Goal: Information Seeking & Learning: Compare options

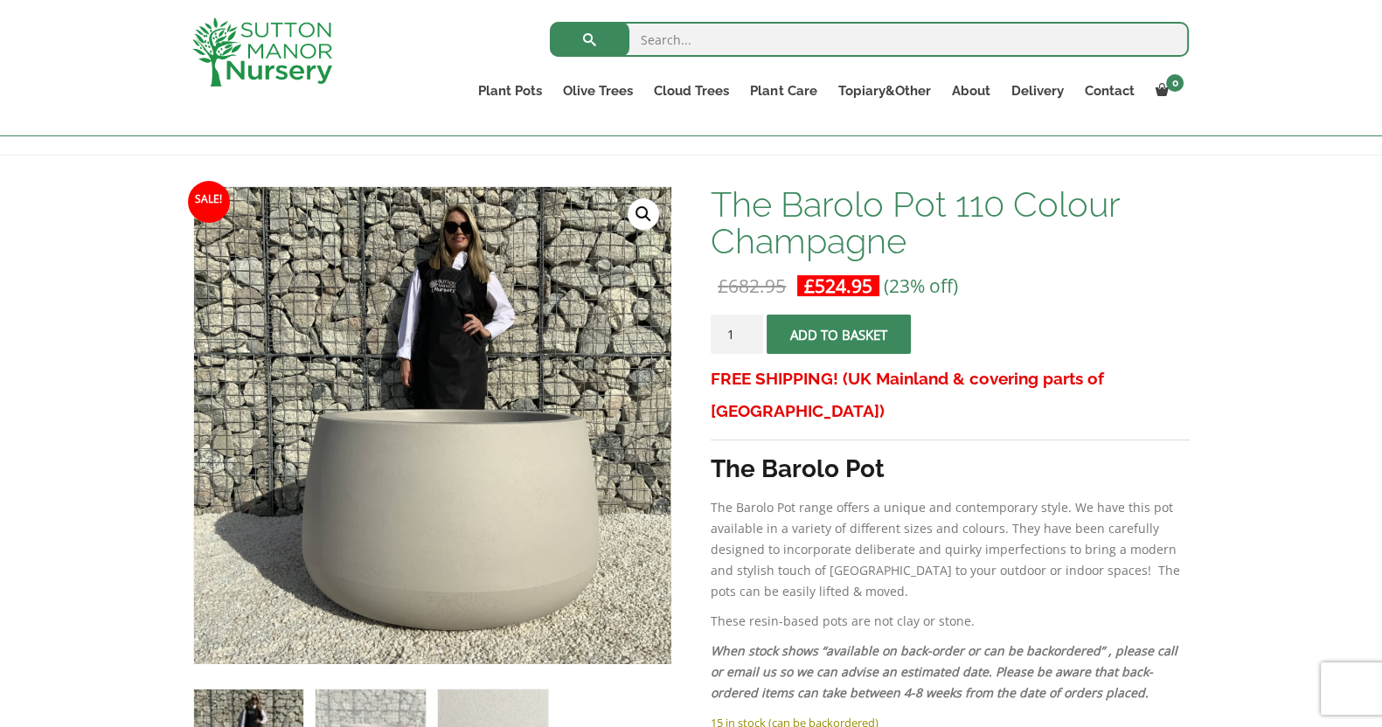
scroll to position [204, 0]
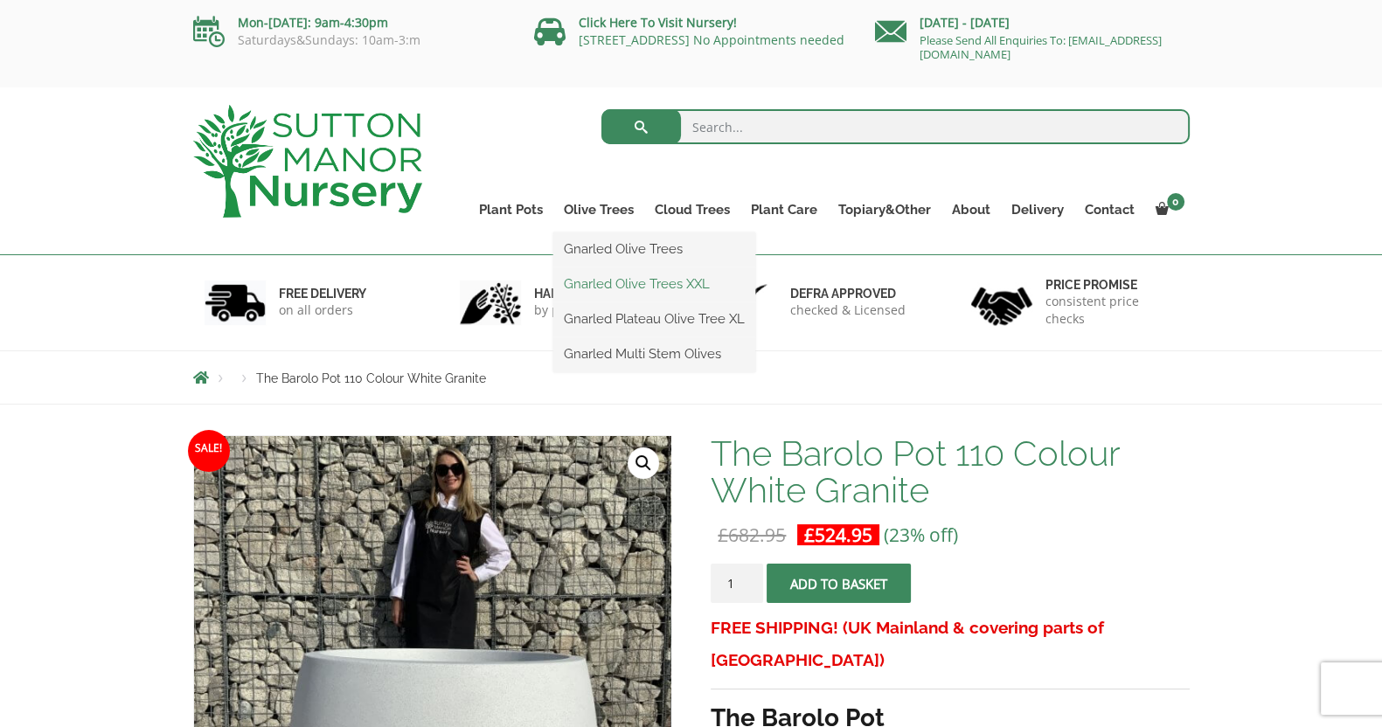
click at [660, 281] on link "Gnarled Olive Trees XXL" at bounding box center [654, 284] width 202 height 26
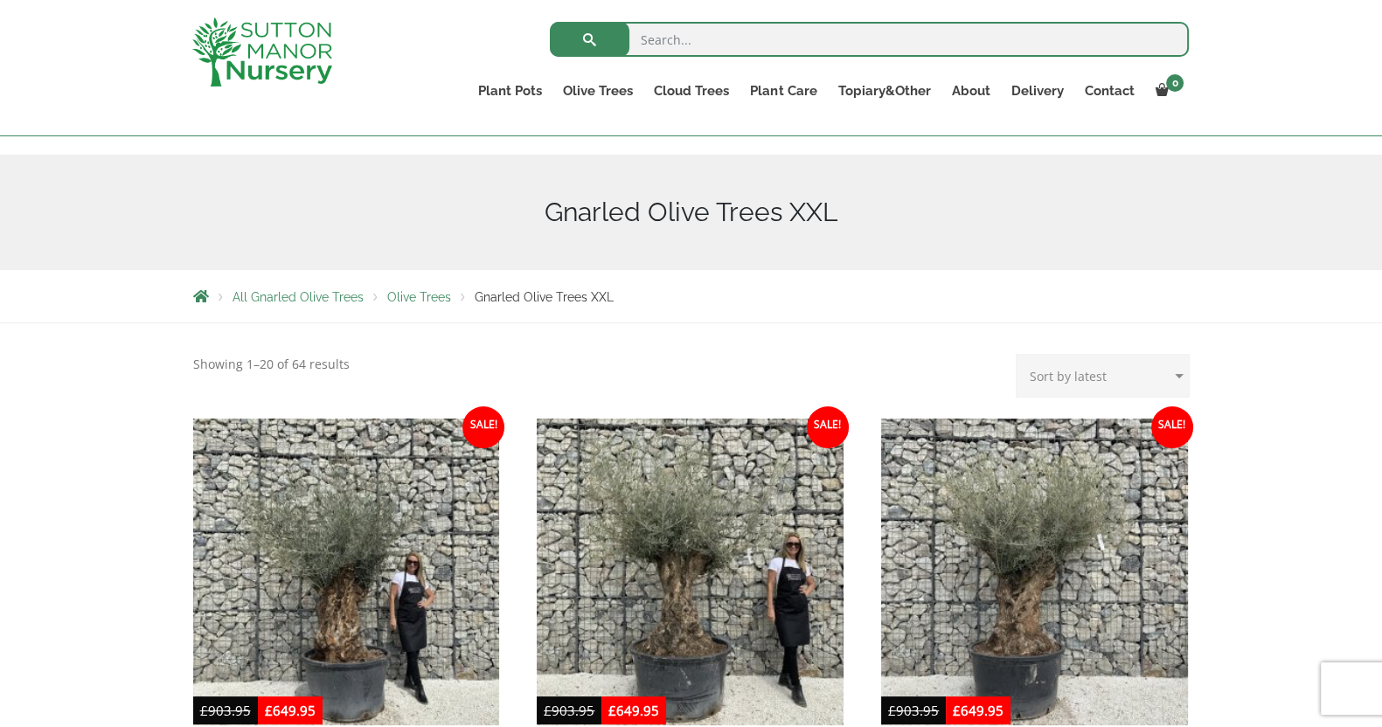
scroll to position [108, 0]
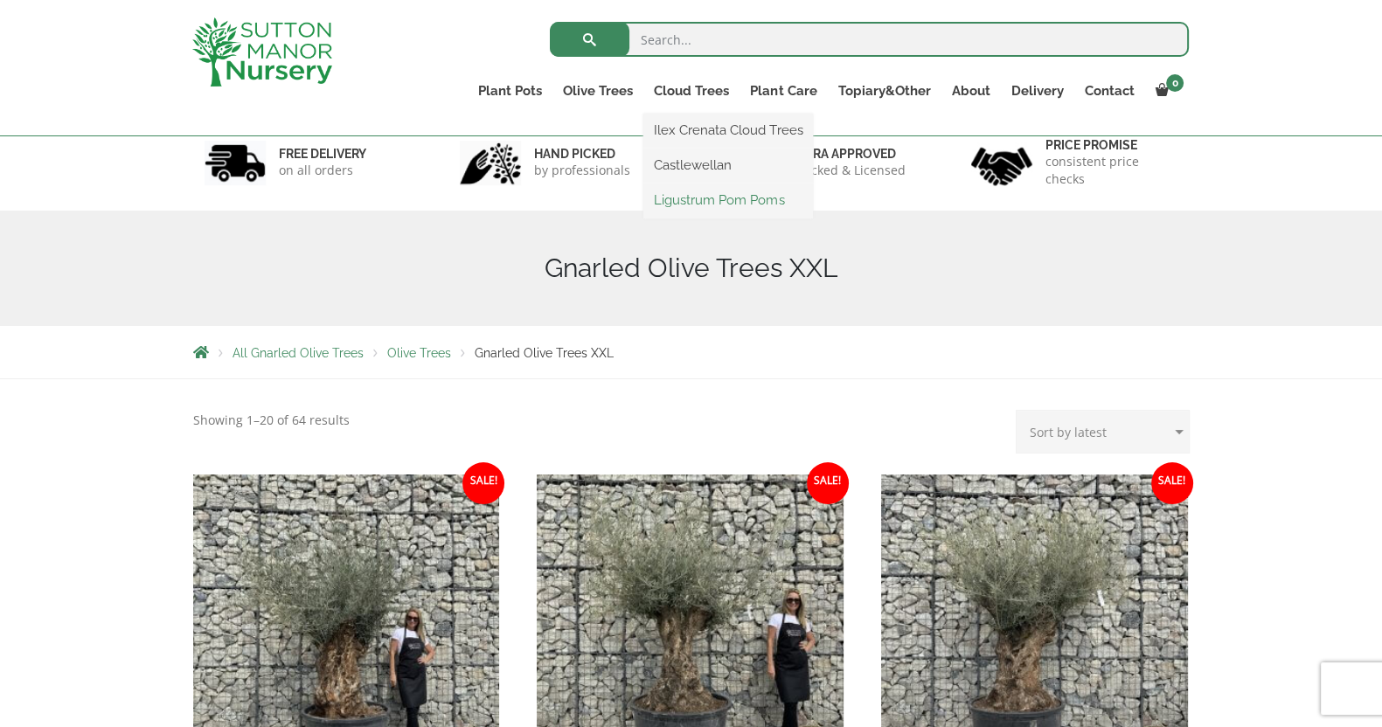
click at [691, 194] on link "Ligustrum Pom Poms" at bounding box center [728, 200] width 170 height 26
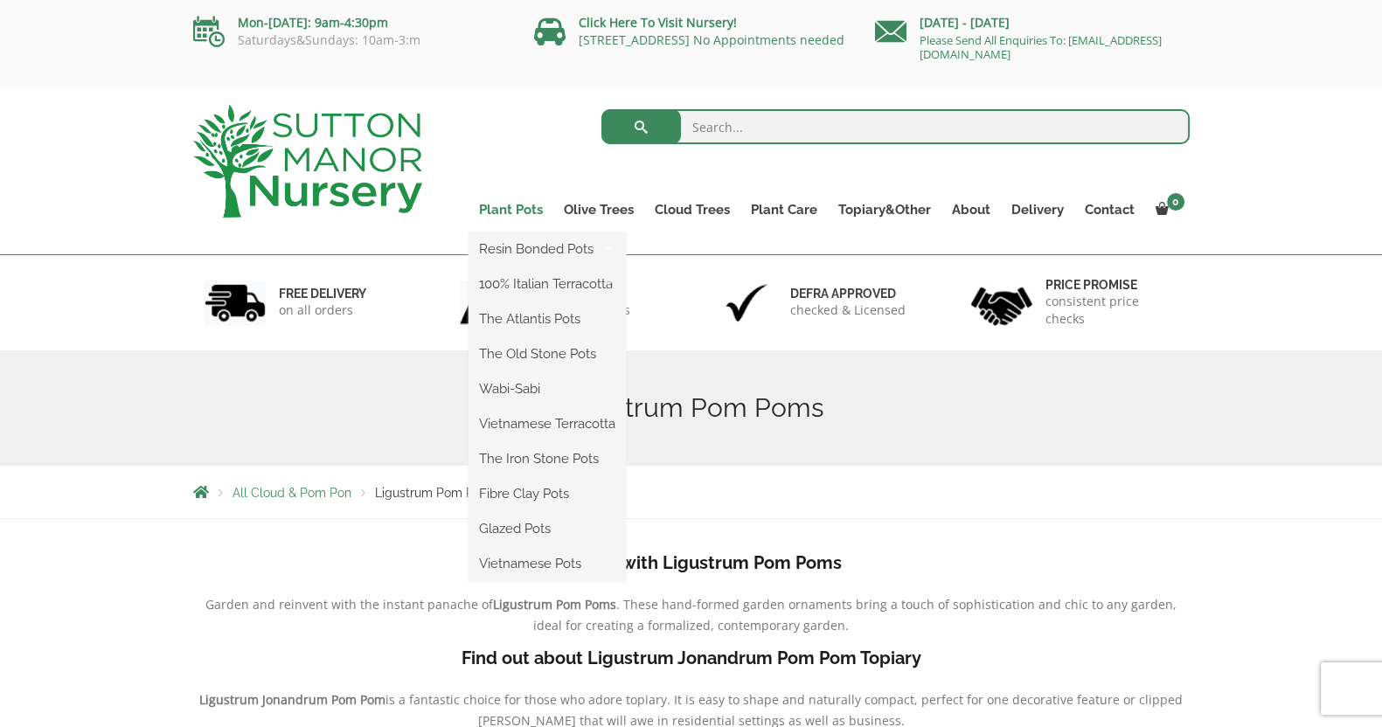
click at [522, 208] on link "Plant Pots" at bounding box center [510, 209] width 85 height 24
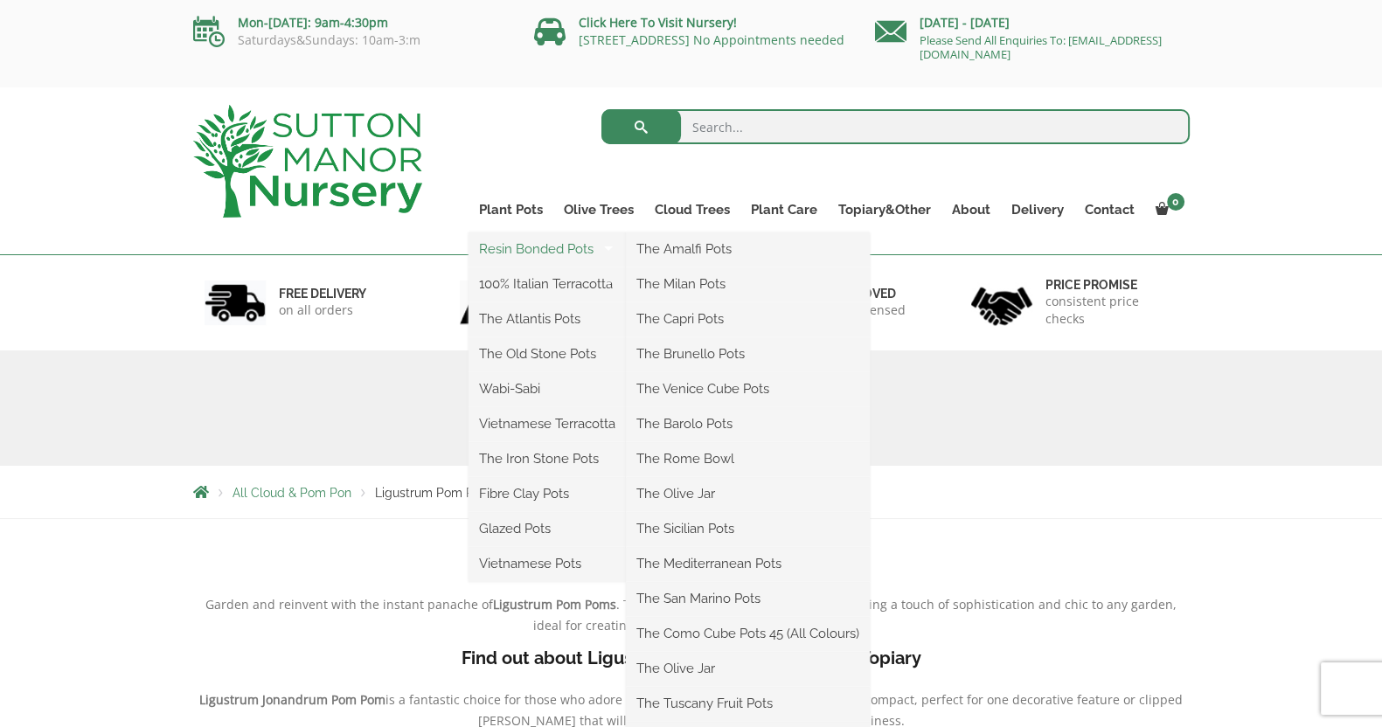
click at [527, 251] on link "Resin Bonded Pots" at bounding box center [546, 249] width 157 height 26
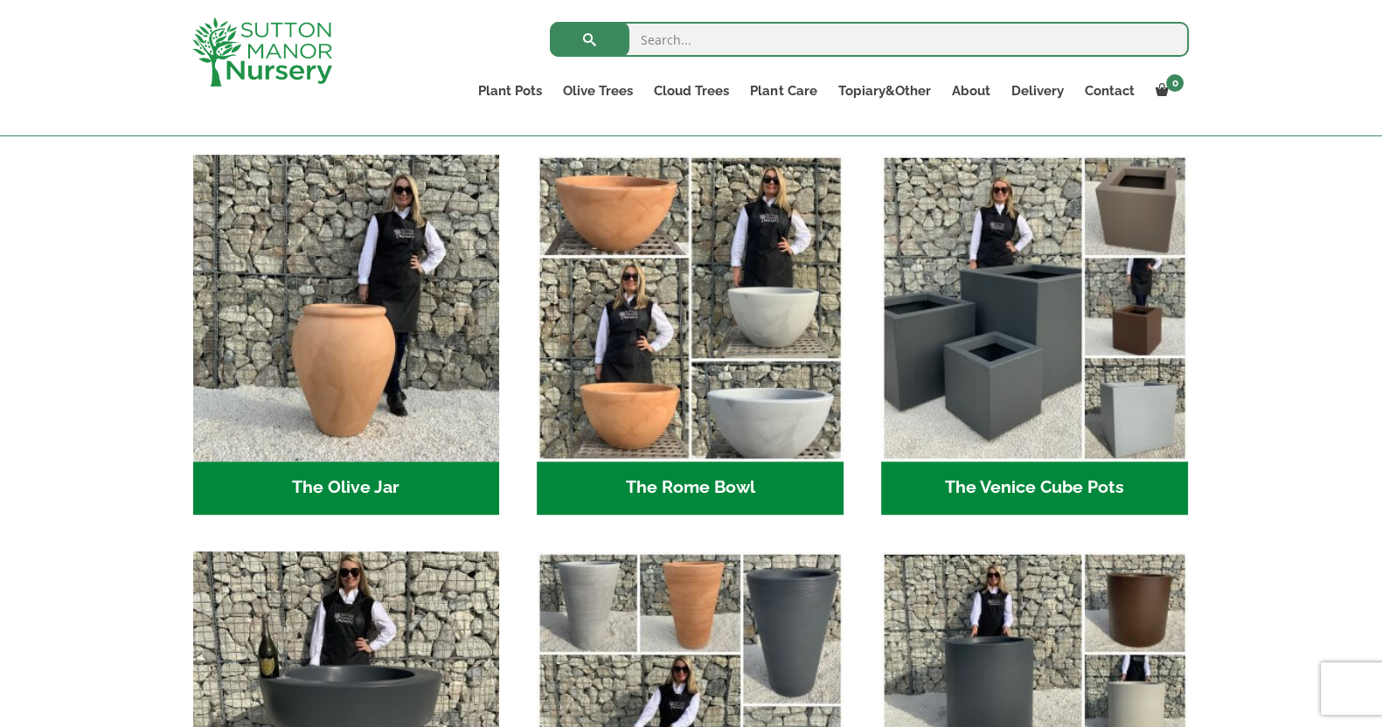
scroll to position [1528, 0]
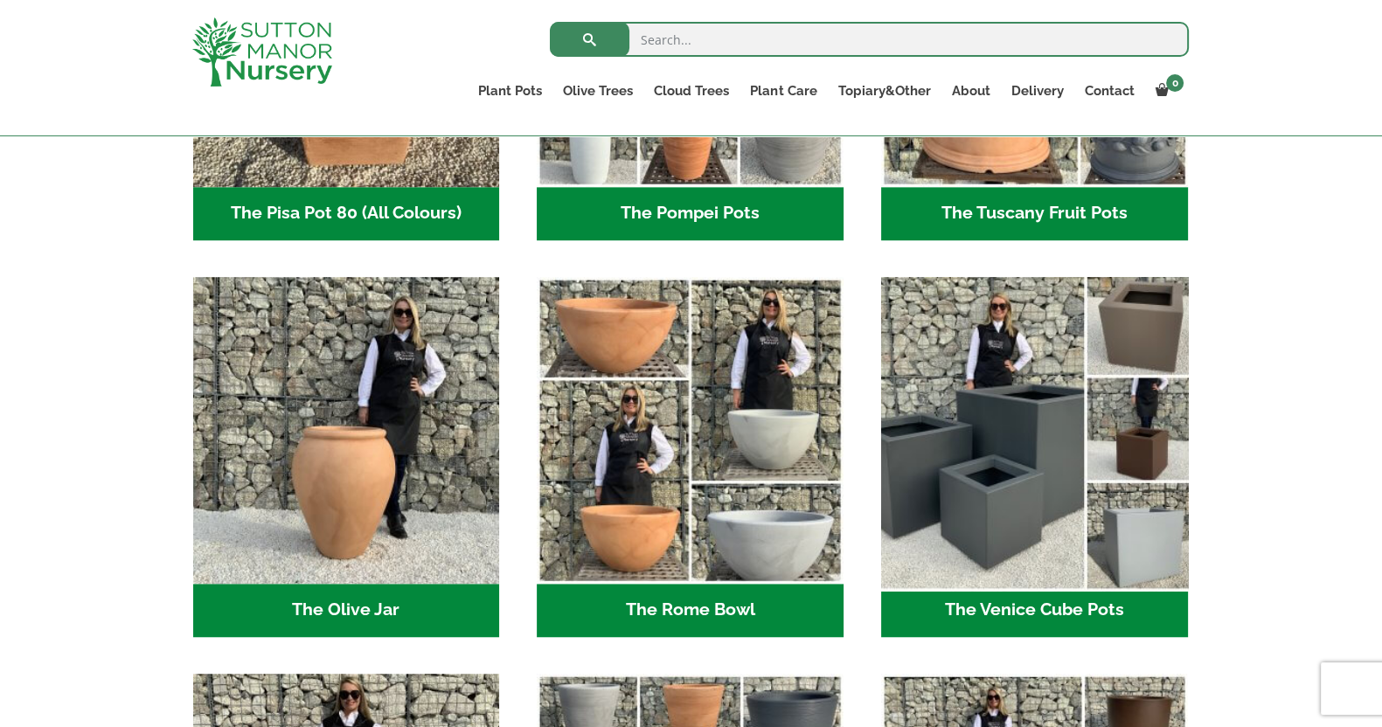
click at [1017, 456] on img "Visit product category The Venice Cube Pots" at bounding box center [1034, 430] width 322 height 322
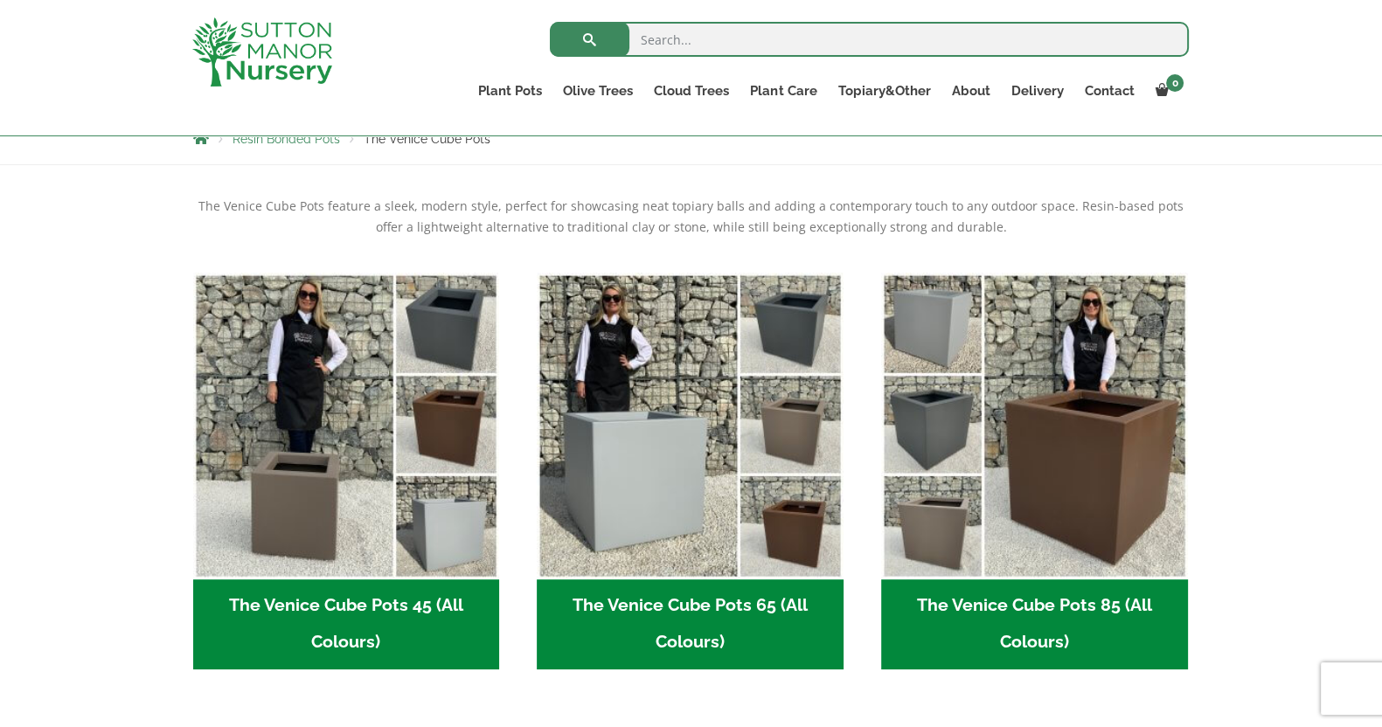
scroll to position [328, 0]
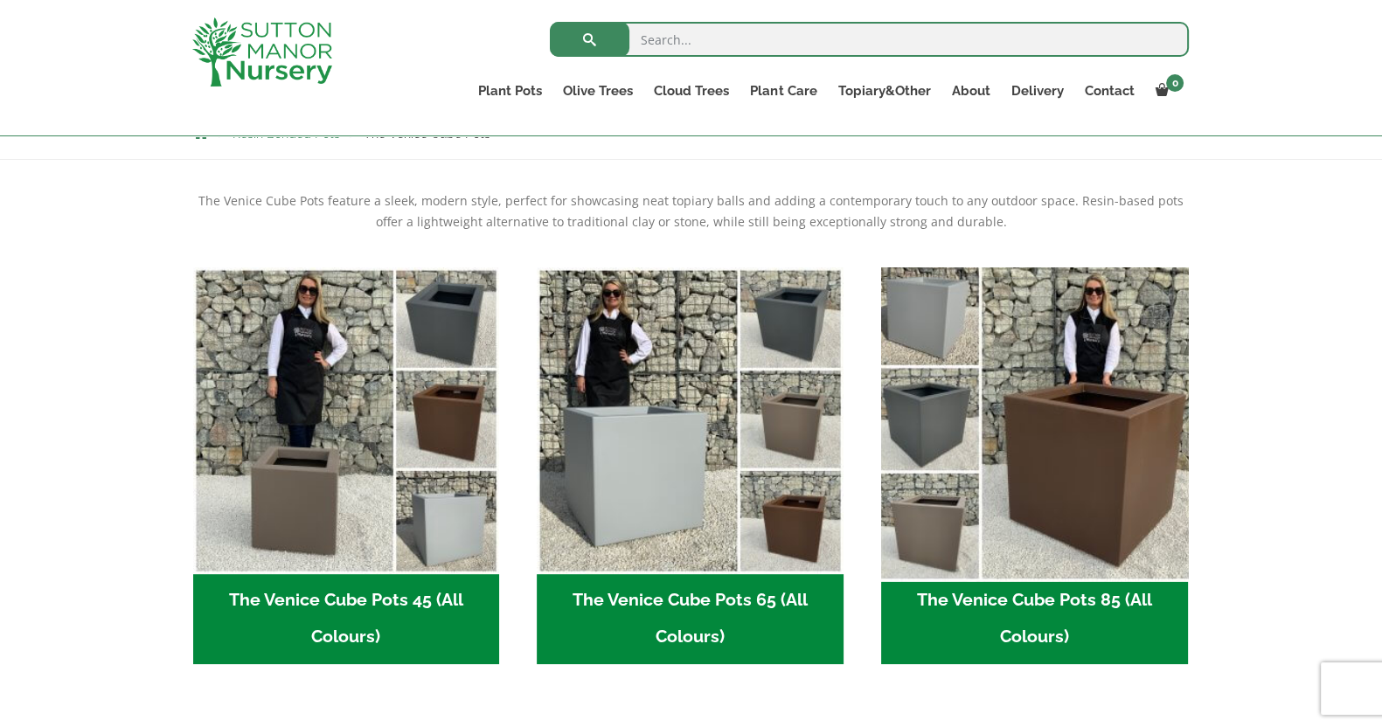
click at [986, 439] on img "Visit product category The Venice Cube Pots 85 (All Colours)" at bounding box center [1034, 421] width 322 height 322
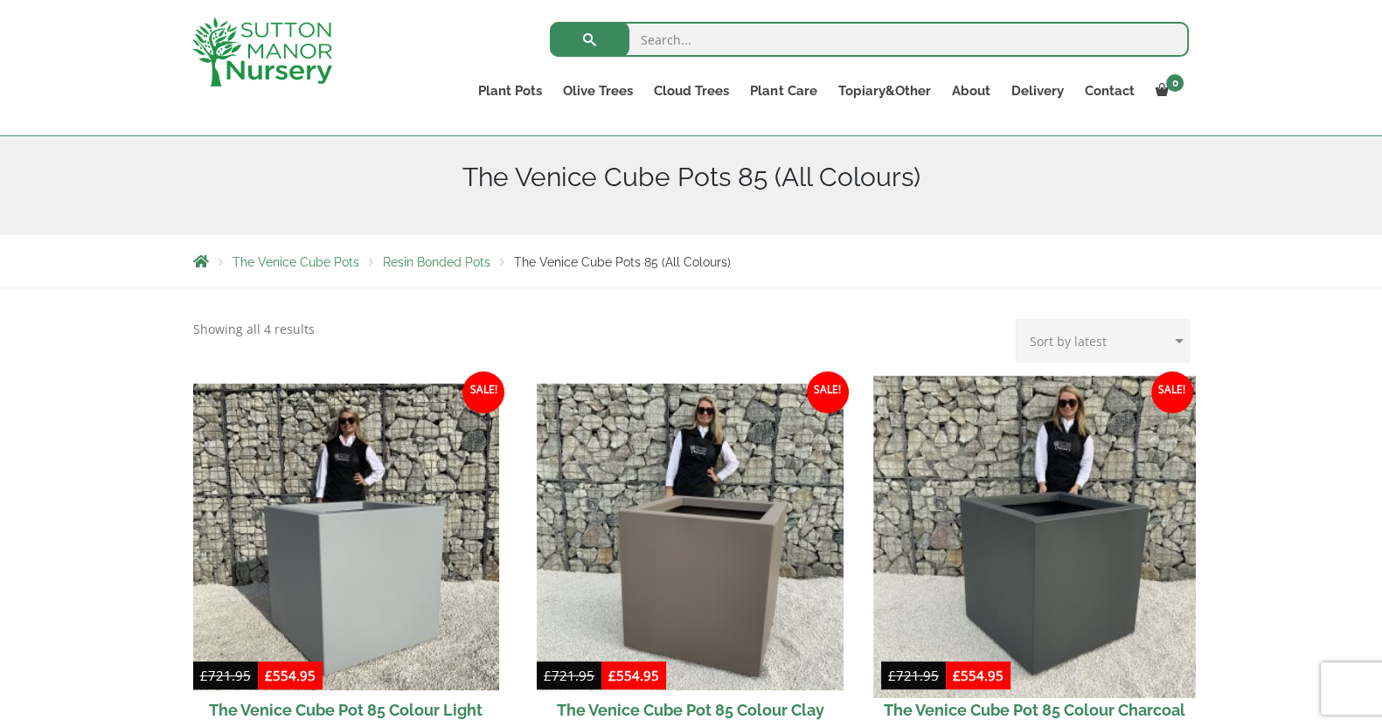
scroll to position [436, 0]
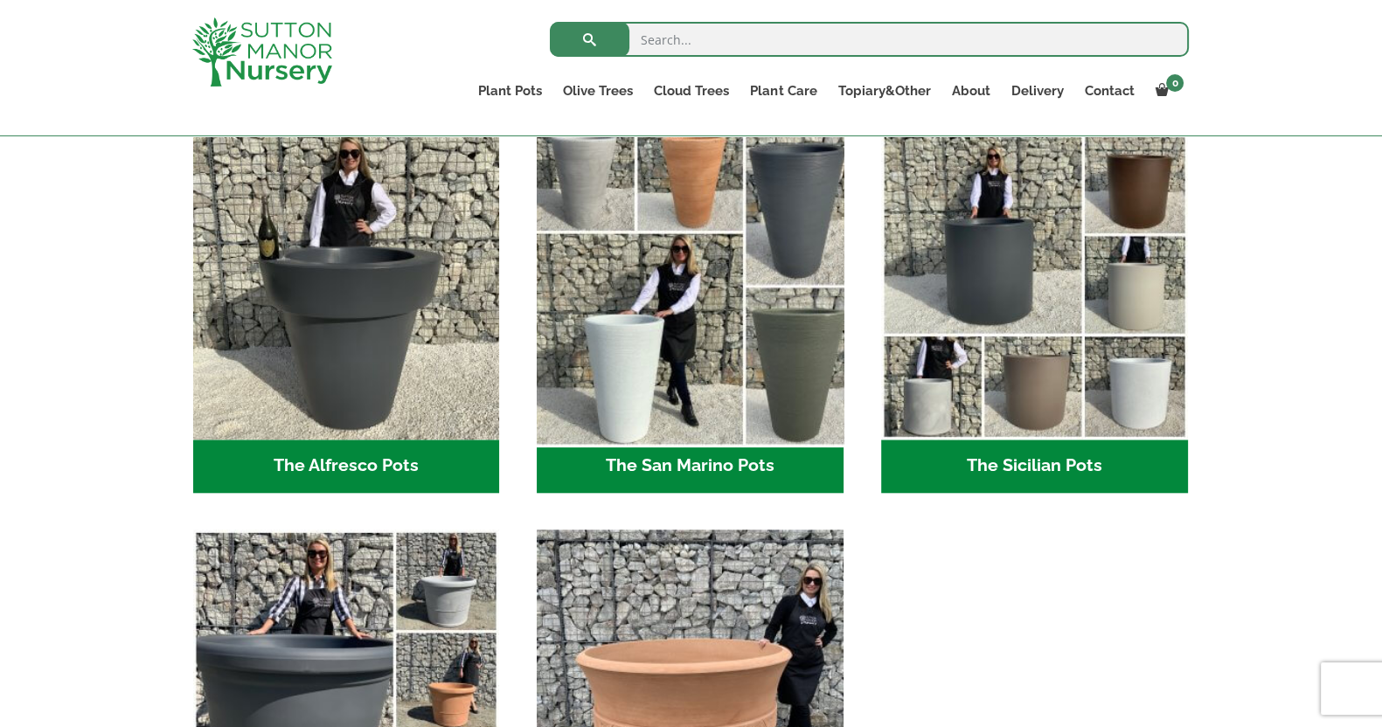
scroll to position [2075, 0]
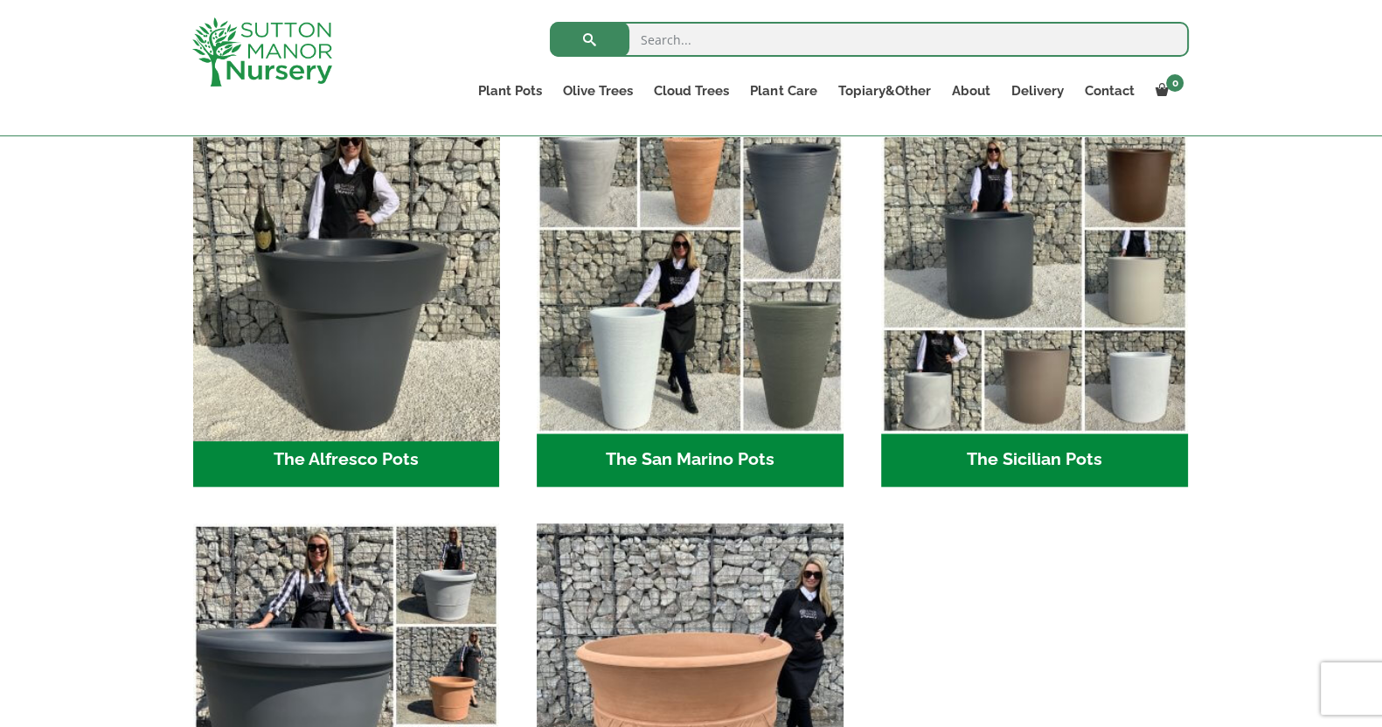
click at [292, 258] on img "Visit product category The Alfresco Pots" at bounding box center [346, 280] width 322 height 322
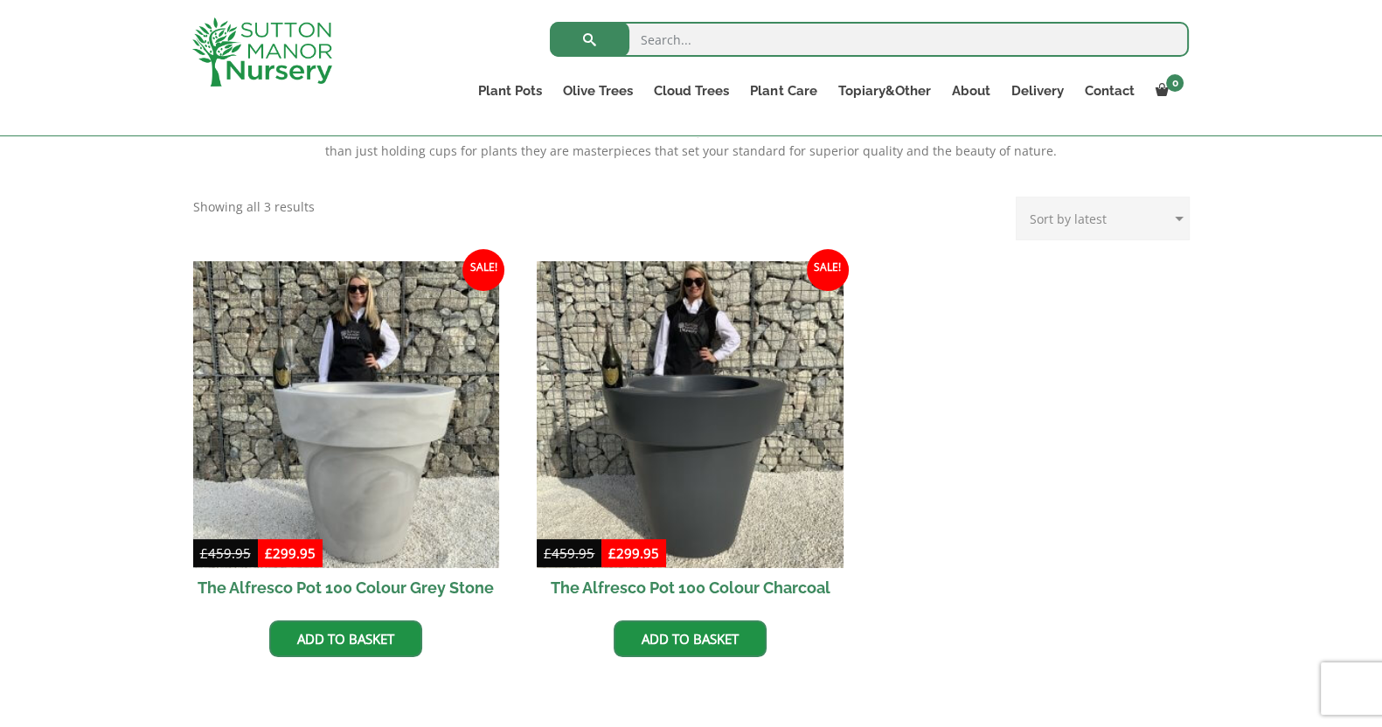
scroll to position [655, 0]
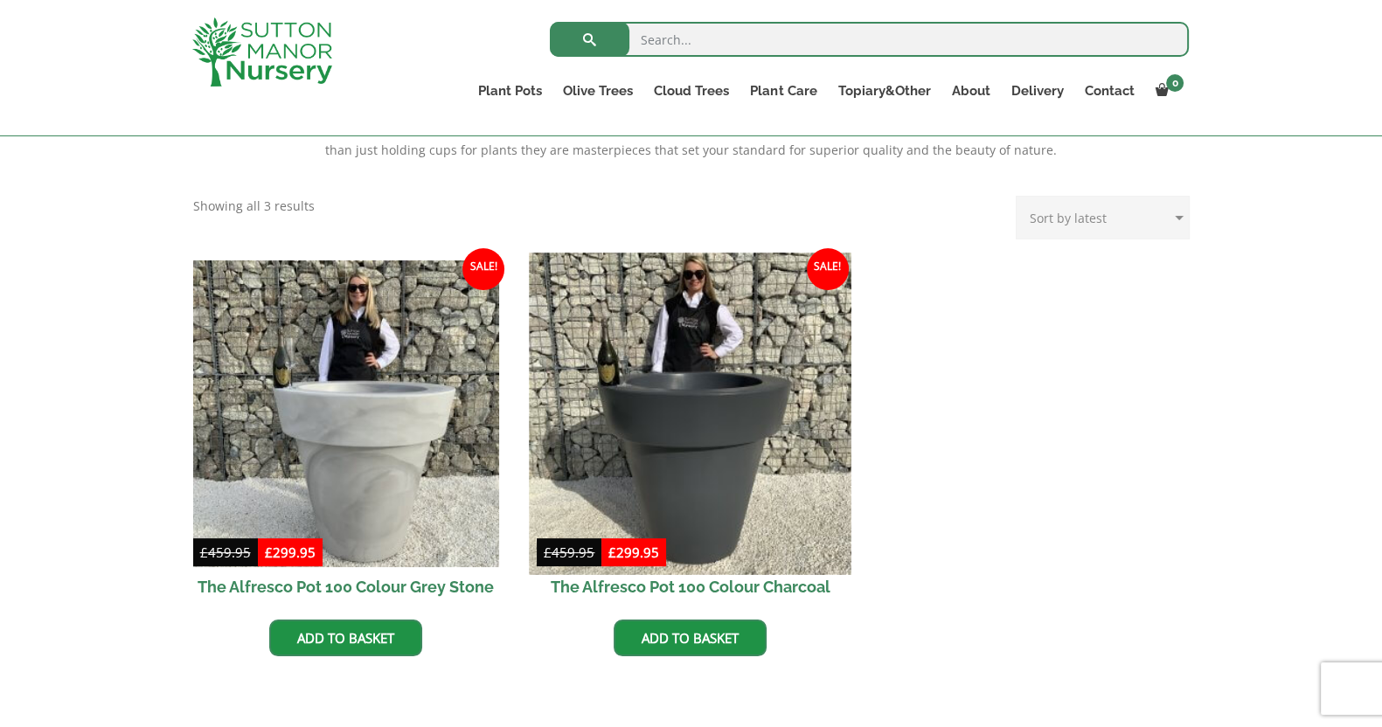
click at [615, 398] on img at bounding box center [691, 414] width 322 height 322
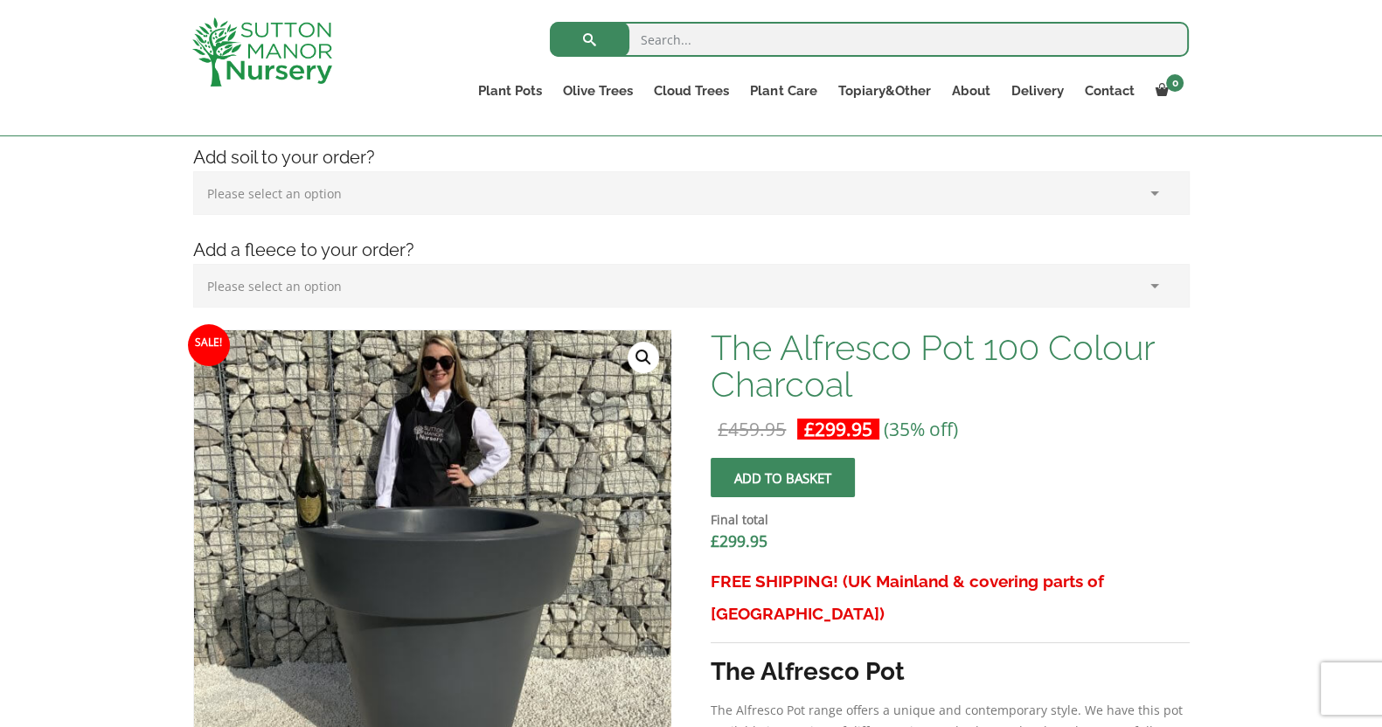
scroll to position [436, 0]
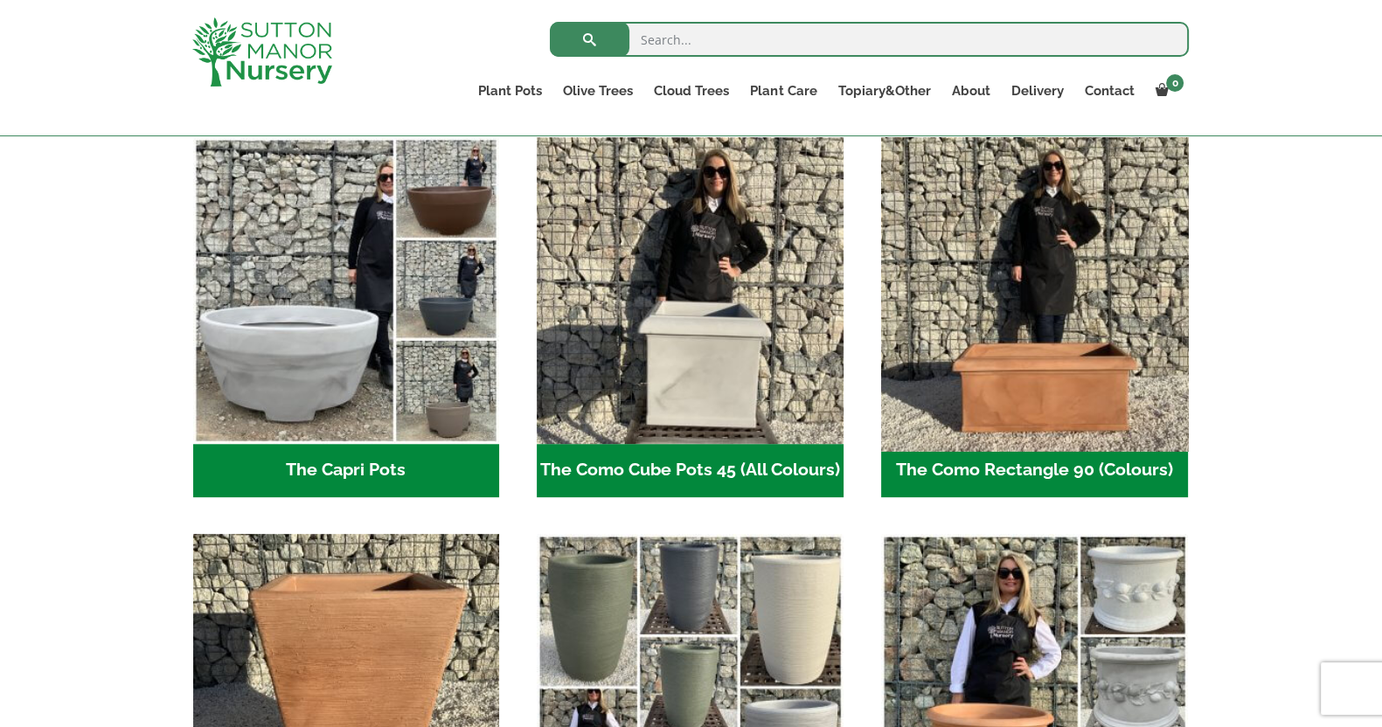
scroll to position [873, 0]
